Goal: Task Accomplishment & Management: Complete application form

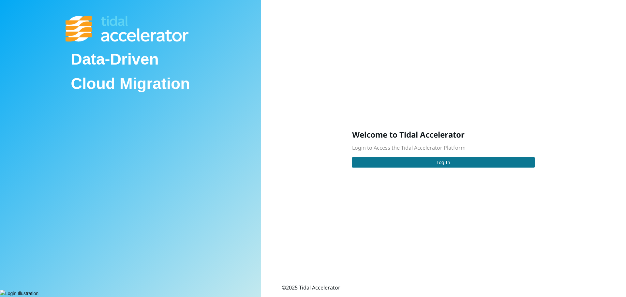
click at [423, 161] on button "Log In" at bounding box center [443, 162] width 183 height 10
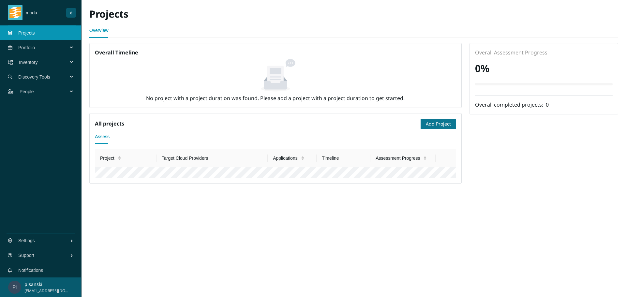
click at [431, 123] on span "Add Project" at bounding box center [438, 123] width 25 height 7
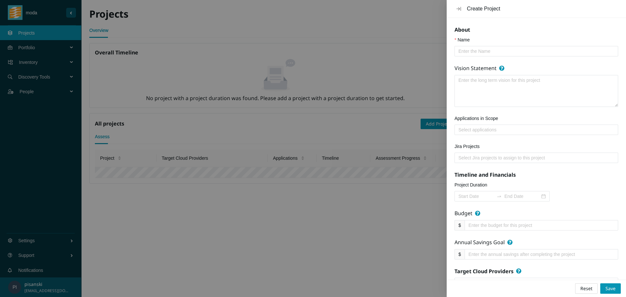
click at [472, 54] on input "Name" at bounding box center [534, 51] width 151 height 7
type input "Test"
click at [484, 129] on div at bounding box center [536, 130] width 161 height 8
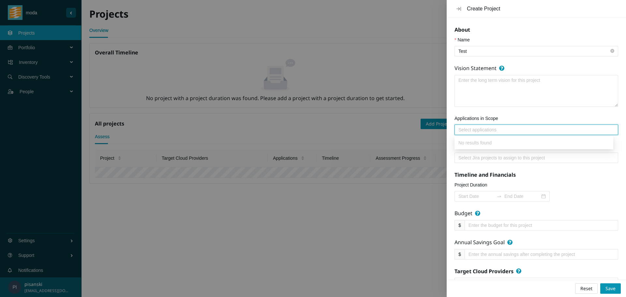
type input "4"
click at [490, 155] on div at bounding box center [536, 158] width 161 height 8
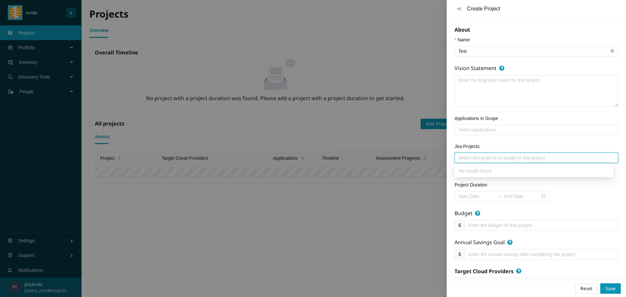
click at [482, 91] on textarea "Vision Statement" at bounding box center [536, 90] width 163 height 31
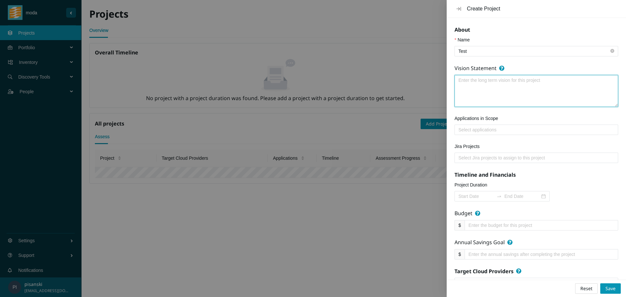
click at [484, 126] on div at bounding box center [536, 130] width 161 height 8
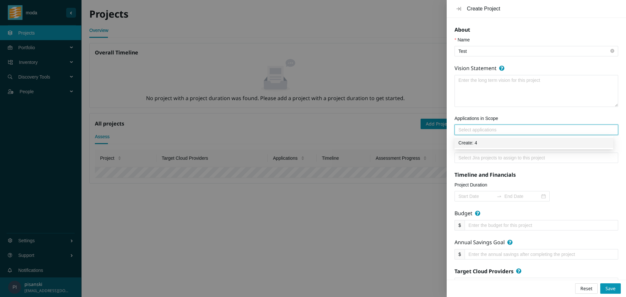
type input "4"
click at [499, 131] on div "4" at bounding box center [536, 130] width 161 height 8
click at [477, 130] on div at bounding box center [536, 130] width 161 height 8
type input "4"
click at [471, 141] on div "Create: 4" at bounding box center [534, 142] width 151 height 7
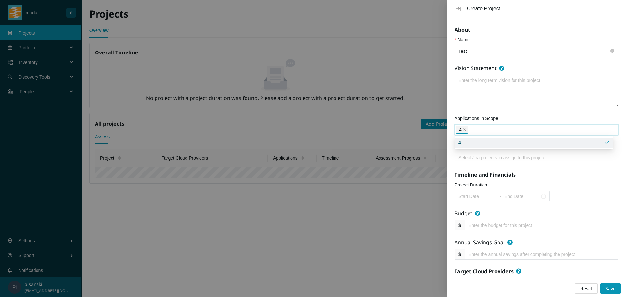
click at [486, 157] on div at bounding box center [536, 158] width 161 height 8
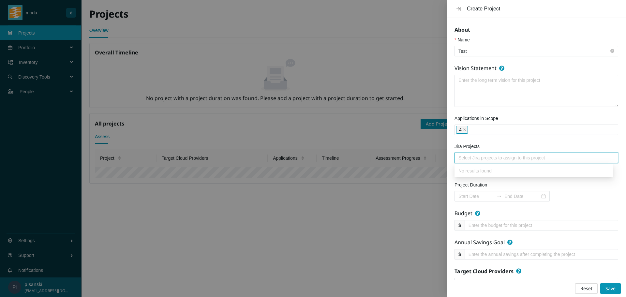
click at [488, 194] on input "Project Duration" at bounding box center [477, 196] width 36 height 7
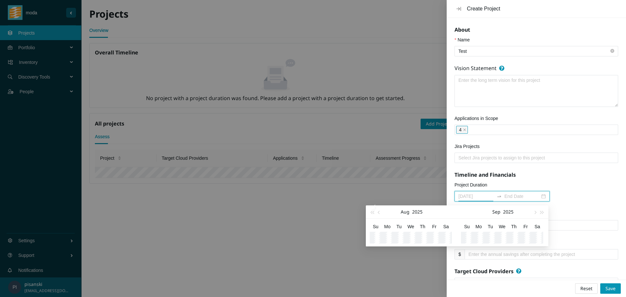
type input "[DATE]"
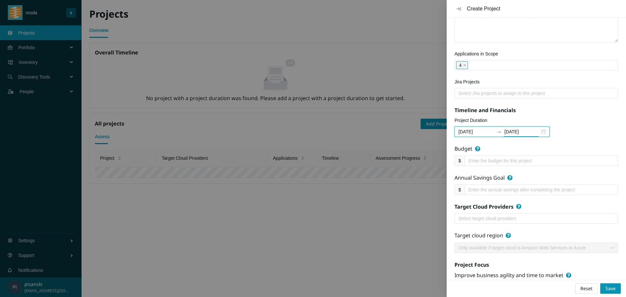
scroll to position [65, 0]
click at [497, 160] on input "Budget" at bounding box center [539, 160] width 141 height 7
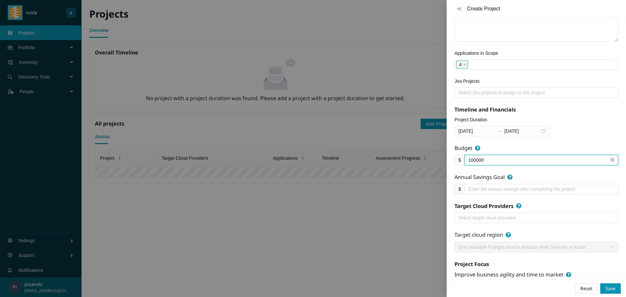
type input "100000"
click at [488, 189] on input "Annual Savings Goal" at bounding box center [539, 189] width 141 height 7
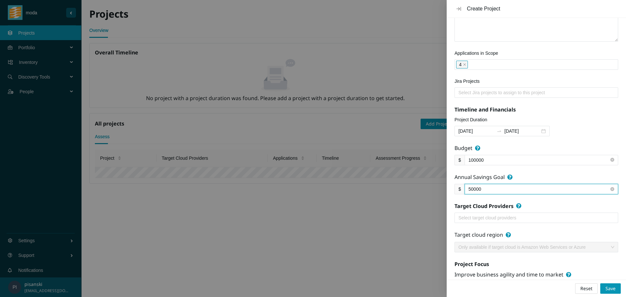
click at [490, 219] on div at bounding box center [536, 218] width 161 height 8
type input "50000"
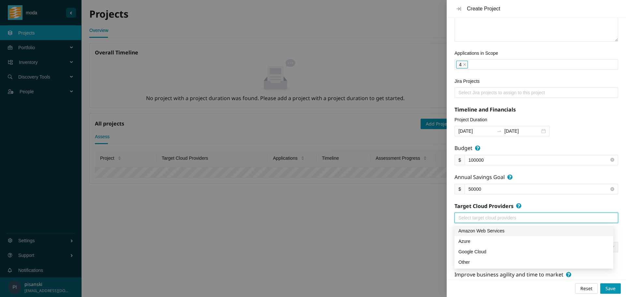
click at [477, 229] on div "Amazon Web Services" at bounding box center [534, 230] width 151 height 7
click at [542, 206] on form "About Name Test Vision Statement Applications in Scope 4 Jira Projects Select J…" at bounding box center [537, 170] width 164 height 419
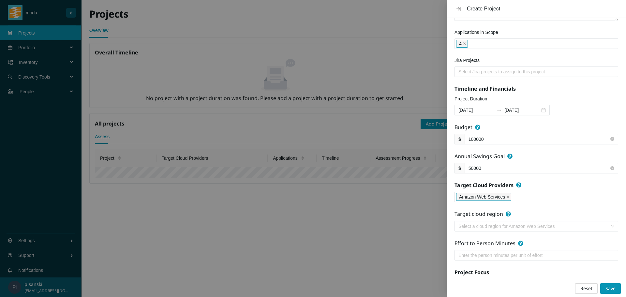
scroll to position [98, 0]
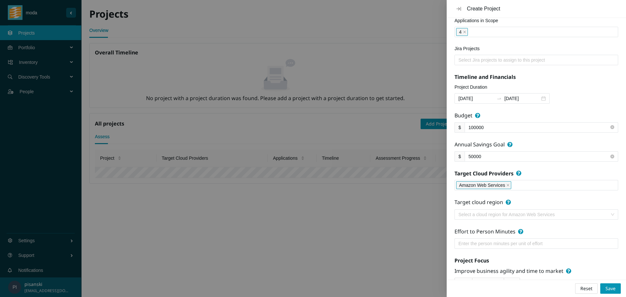
click at [517, 213] on input "search" at bounding box center [534, 215] width 151 height 10
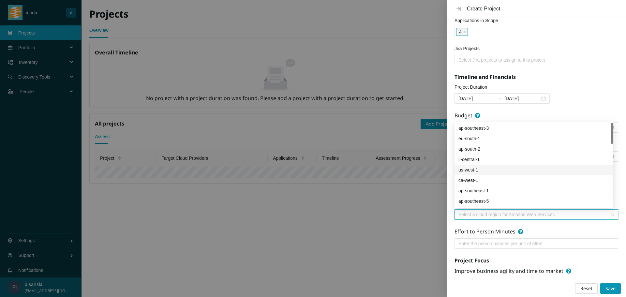
click at [489, 173] on div "us-west-1" at bounding box center [534, 169] width 151 height 7
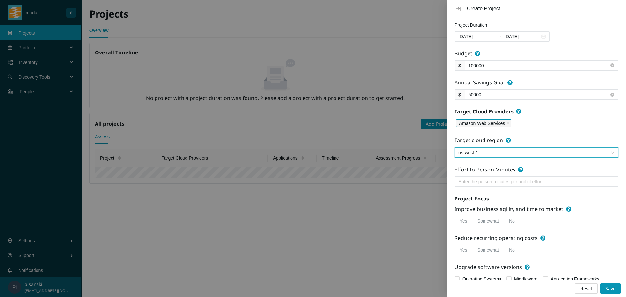
scroll to position [180, 0]
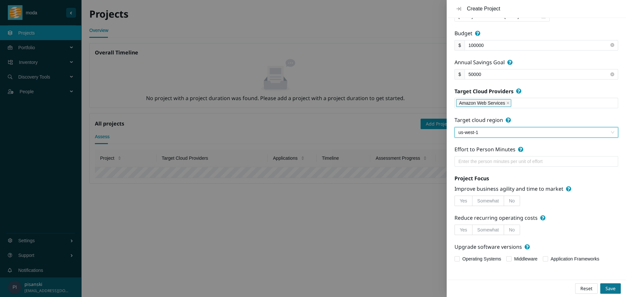
click at [610, 286] on span "Save" at bounding box center [611, 288] width 10 height 7
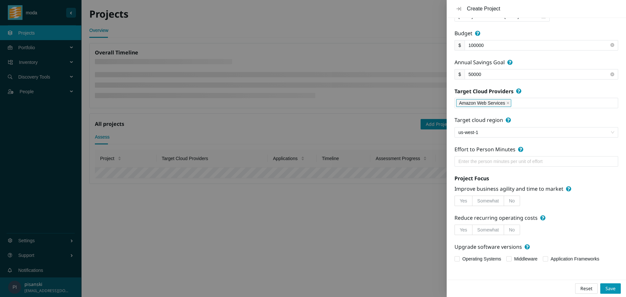
scroll to position [0, 0]
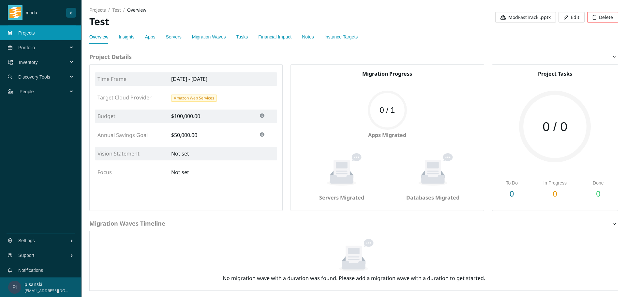
click at [201, 36] on link "Migration Waves" at bounding box center [209, 36] width 34 height 5
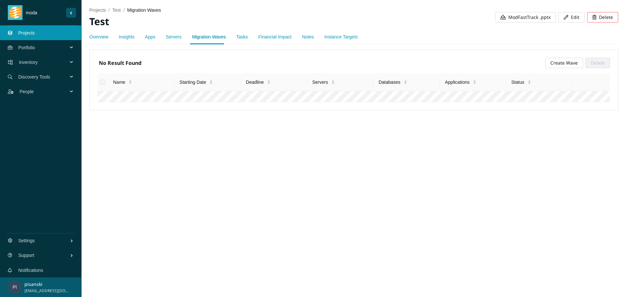
click at [242, 39] on link "Tasks" at bounding box center [243, 36] width 12 height 5
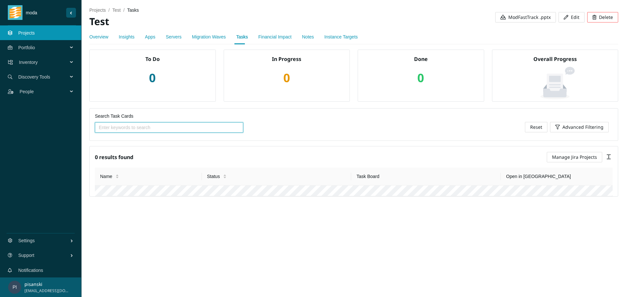
click at [269, 39] on link "Financial Impact" at bounding box center [274, 36] width 33 height 5
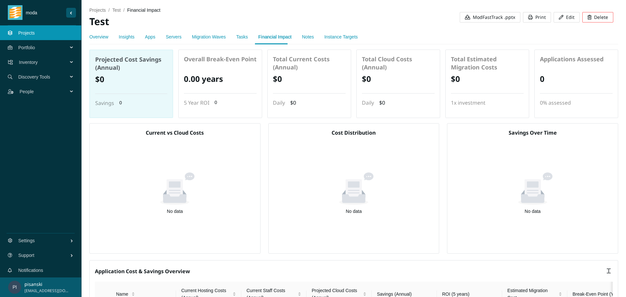
click at [308, 38] on link "Notes" at bounding box center [308, 36] width 12 height 5
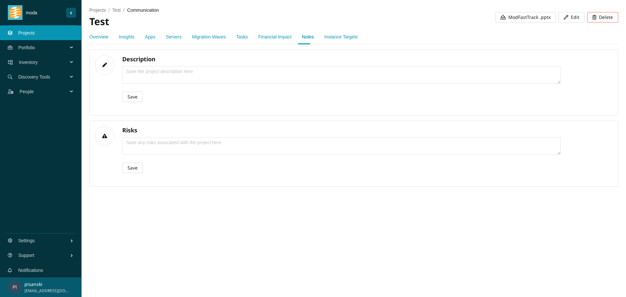
click at [336, 41] on div "Instance Targets" at bounding box center [341, 36] width 33 height 15
click at [225, 38] on div "Overview Insights Apps Servers Migration Waves Tasks Financial Impact Notes Ins…" at bounding box center [223, 36] width 269 height 15
click at [167, 37] on link "Servers" at bounding box center [174, 36] width 16 height 5
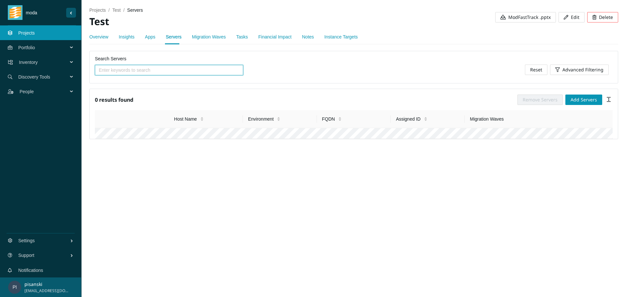
click at [129, 37] on link "Insights" at bounding box center [127, 36] width 16 height 5
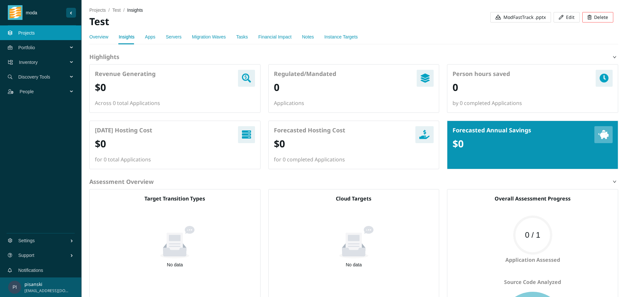
click at [103, 37] on link "Overview" at bounding box center [98, 36] width 19 height 5
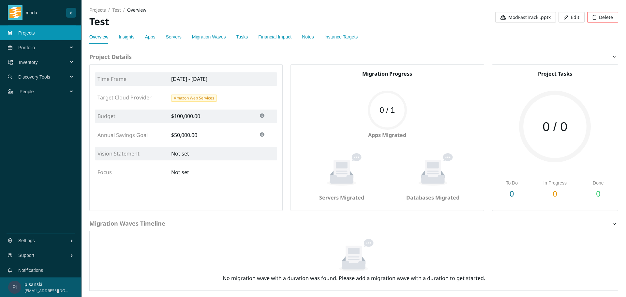
click at [169, 35] on link "Servers" at bounding box center [174, 36] width 16 height 5
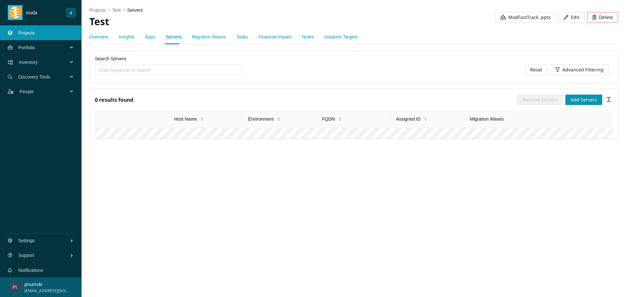
click at [206, 33] on div "Migration Waves" at bounding box center [209, 36] width 34 height 15
click at [150, 35] on link "Apps" at bounding box center [150, 36] width 10 height 5
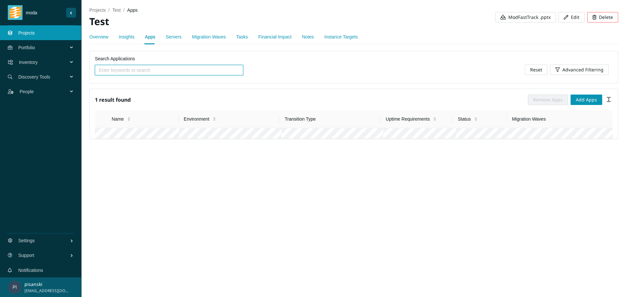
click at [241, 38] on link "Tasks" at bounding box center [243, 36] width 12 height 5
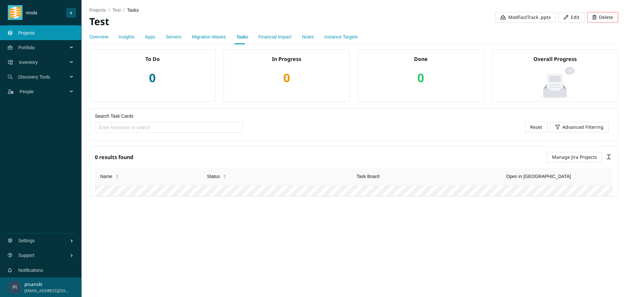
click at [149, 34] on link "Apps" at bounding box center [150, 36] width 10 height 5
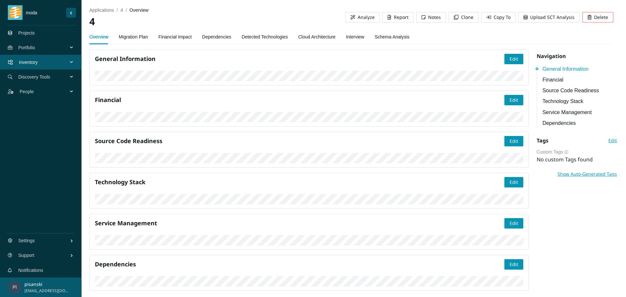
click at [352, 36] on link "Interview" at bounding box center [355, 36] width 18 height 13
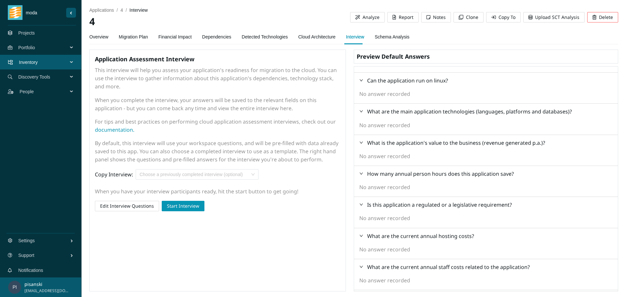
scroll to position [490, 0]
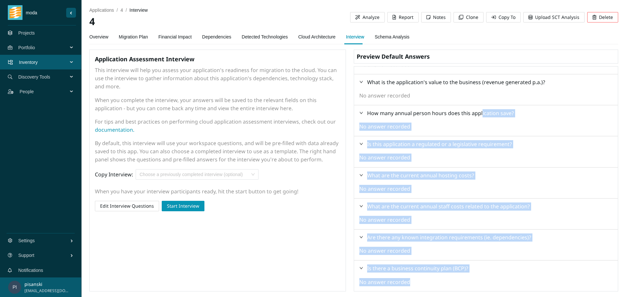
drag, startPoint x: 536, startPoint y: 259, endPoint x: 491, endPoint y: 116, distance: 150.5
click at [594, 278] on div "No answer recorded" at bounding box center [487, 282] width 254 height 8
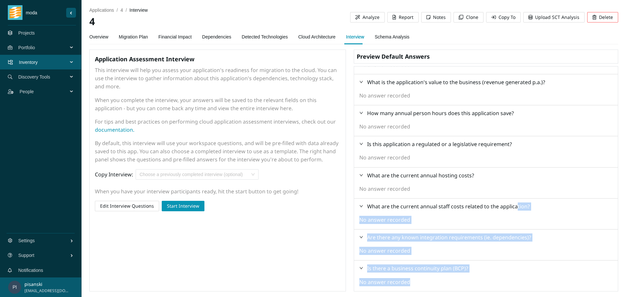
drag, startPoint x: 605, startPoint y: 282, endPoint x: 516, endPoint y: 202, distance: 119.4
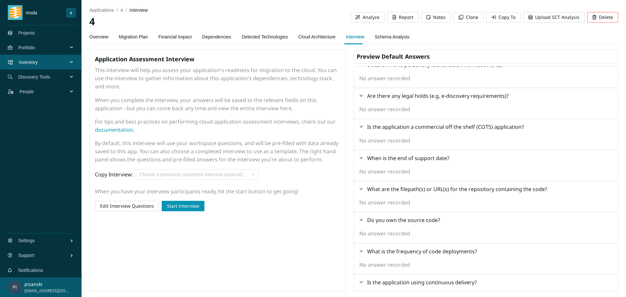
scroll to position [0, 0]
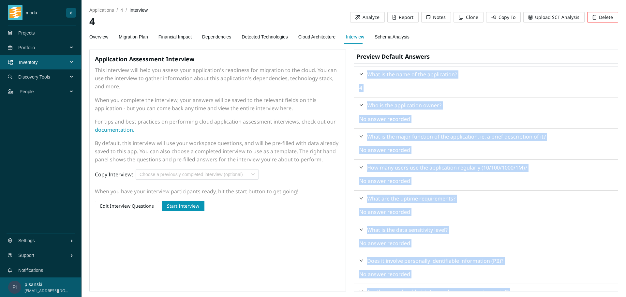
click at [366, 74] on div at bounding box center [364, 73] width 8 height 7
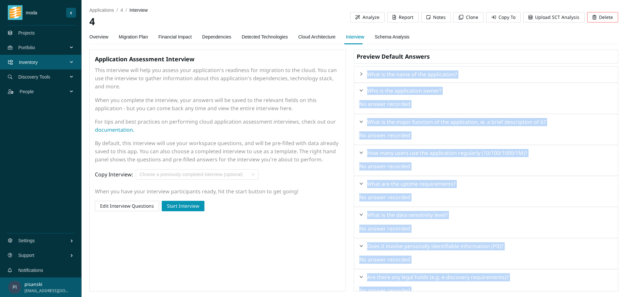
copy div "What is the name of the application? 4 Who is the application owner? No answer …"
click at [147, 205] on span "Edit Interview Questions" at bounding box center [127, 206] width 54 height 7
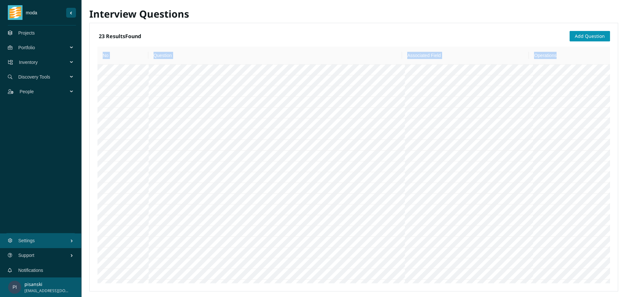
click at [245, 114] on div "No Question Associated Field Operations" at bounding box center [354, 165] width 513 height 237
copy tr "No Question Associated Field Operations"
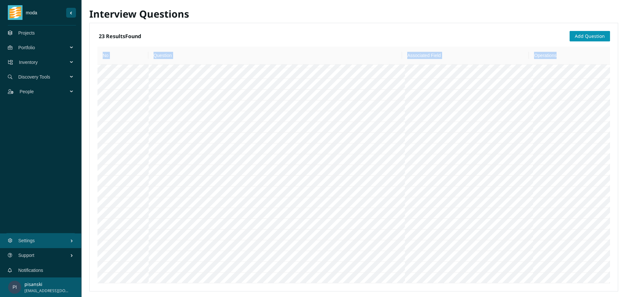
scroll to position [269, 0]
